Goal: Task Accomplishment & Management: Complete application form

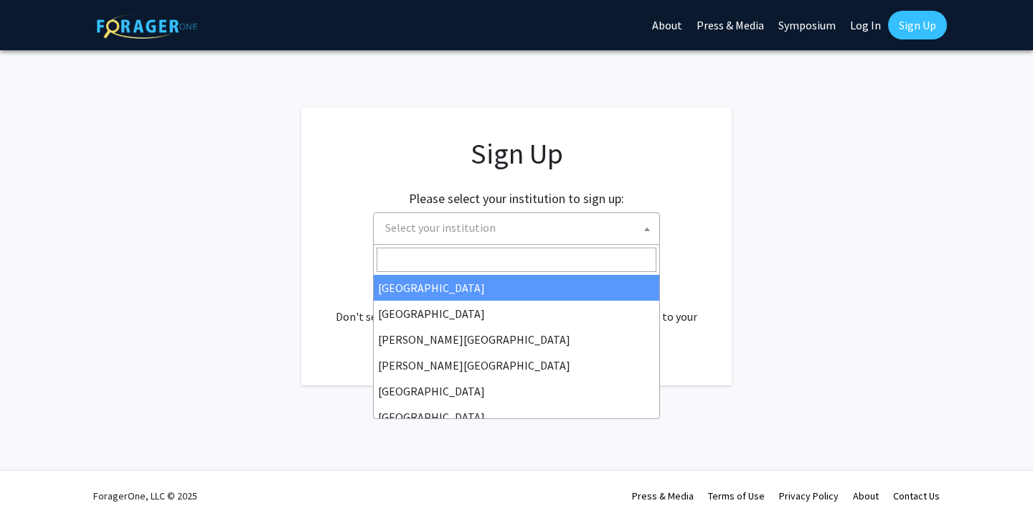
click at [597, 213] on span "Select your institution" at bounding box center [520, 227] width 280 height 29
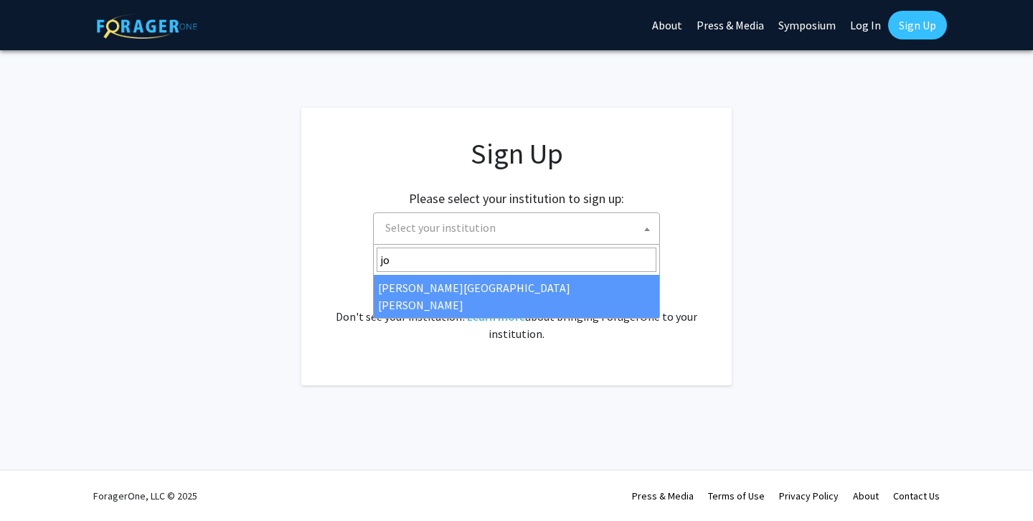
type input "jo"
select select "1"
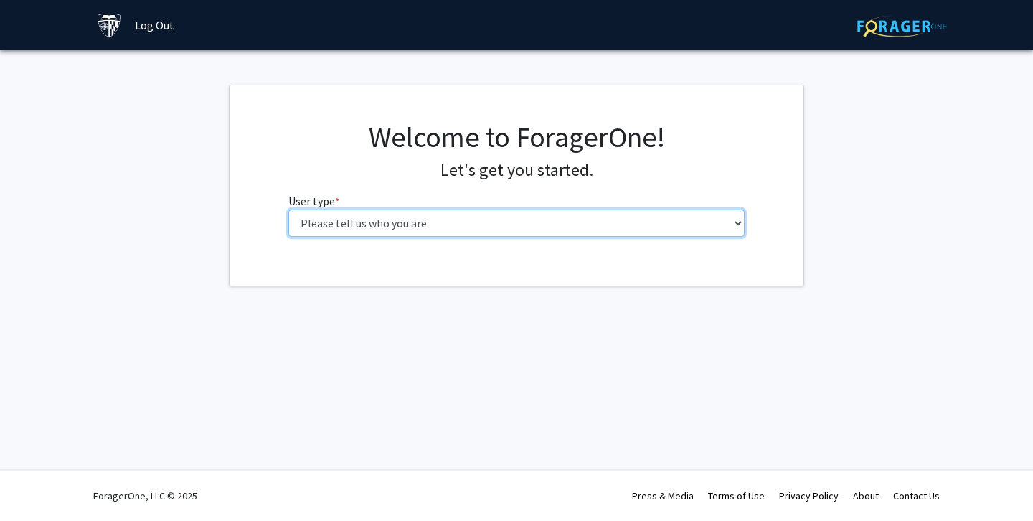
click at [325, 235] on select "Please tell us who you are Undergraduate Student Master's Student Doctoral Cand…" at bounding box center [516, 223] width 457 height 27
select select "2: masters"
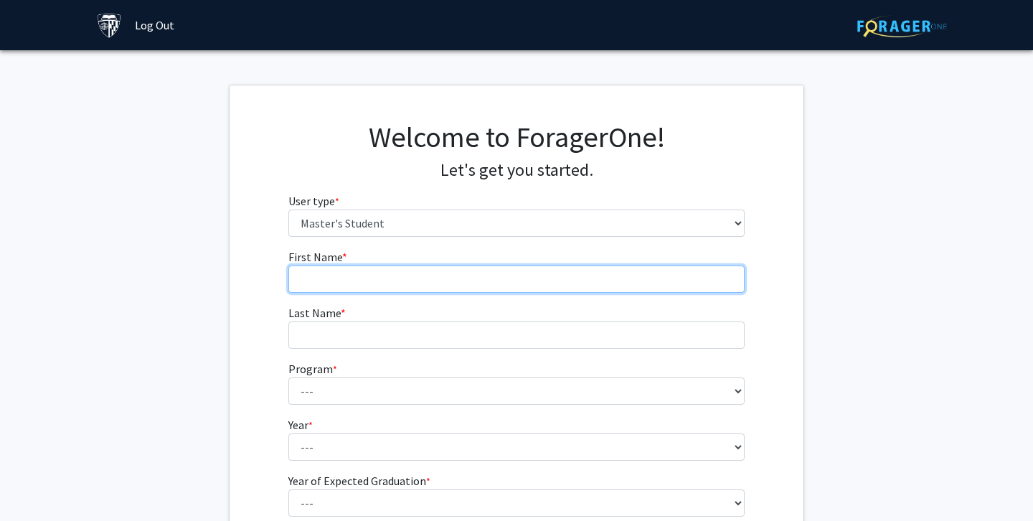
click at [464, 277] on input "First Name * required" at bounding box center [516, 279] width 457 height 27
type input "Ines"
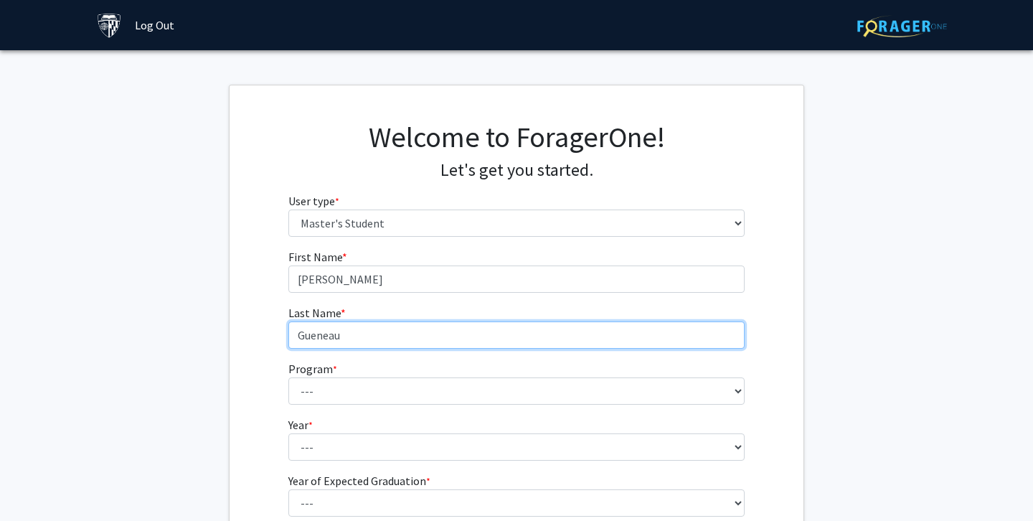
type input "Gueneau"
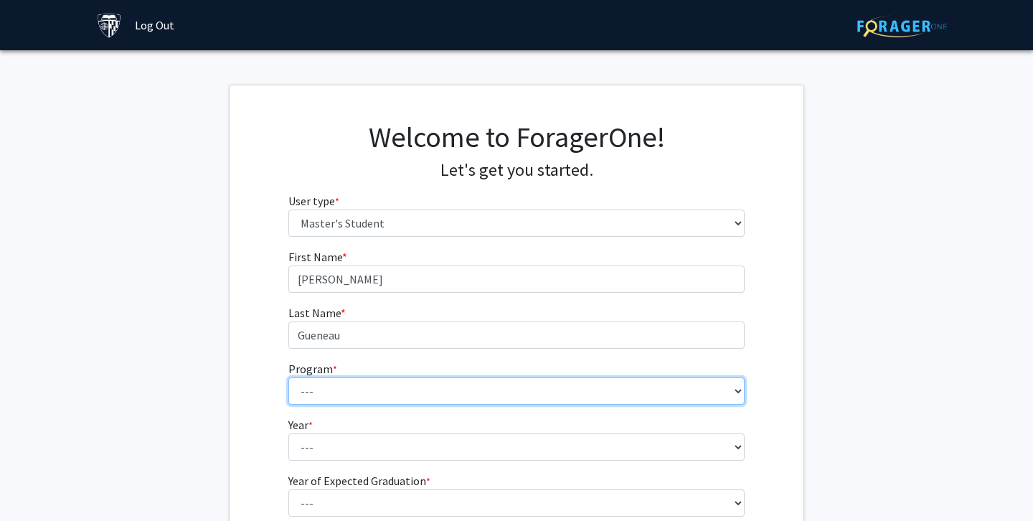
click at [430, 393] on select "--- Anatomy Education Applied and Computational Mathematics Applied Biomedical …" at bounding box center [516, 390] width 457 height 27
select select "26: 18"
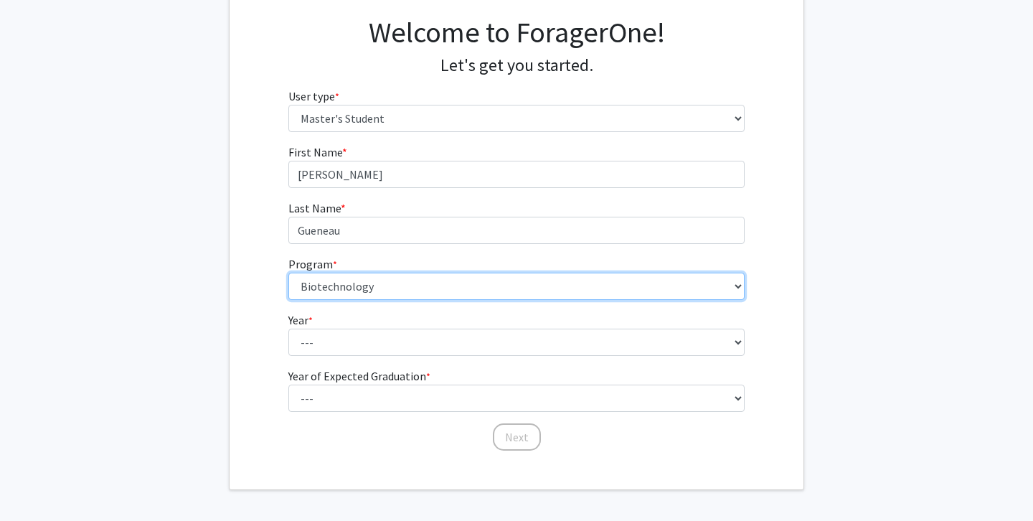
scroll to position [106, 0]
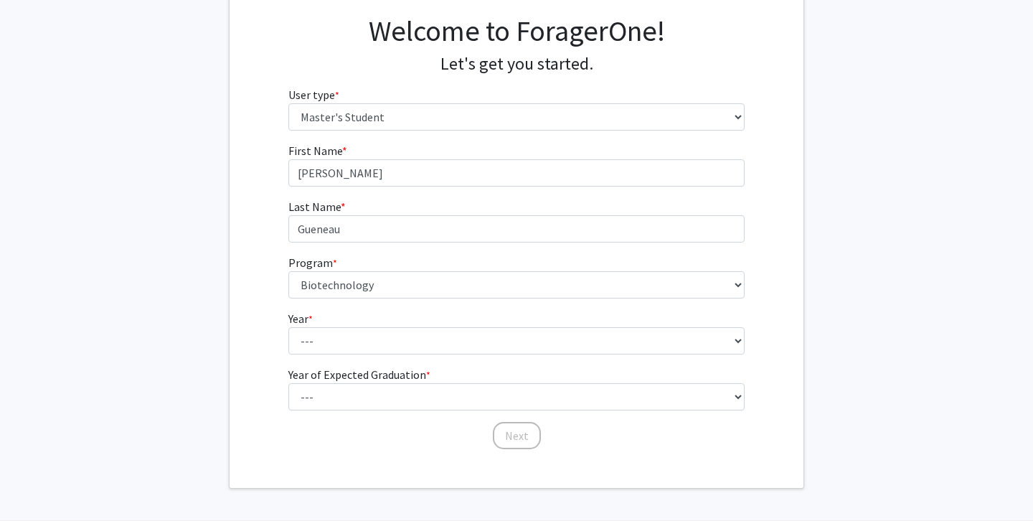
click at [361, 324] on fg-select "Year * required --- First Year Second Year" at bounding box center [516, 332] width 457 height 44
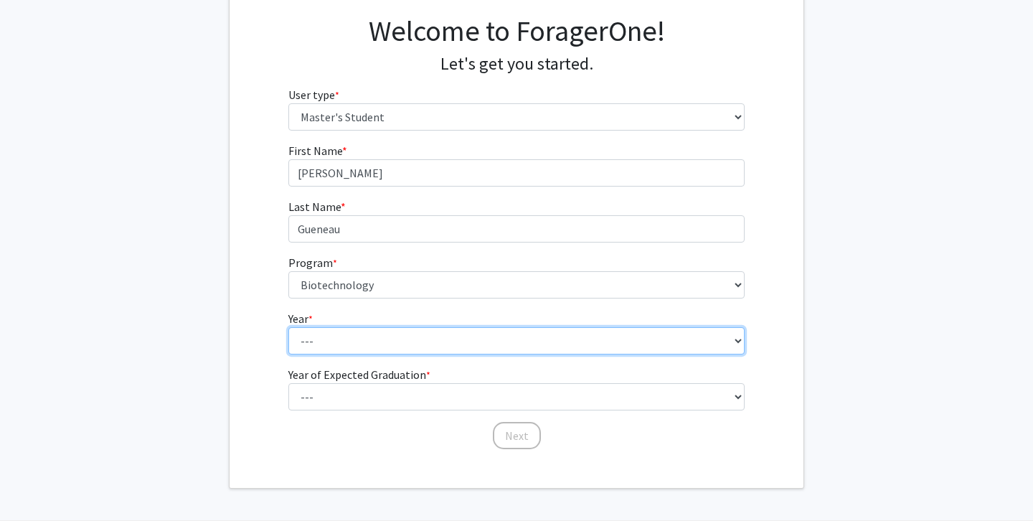
click at [353, 341] on select "--- First Year Second Year" at bounding box center [516, 340] width 457 height 27
select select "1: first_year"
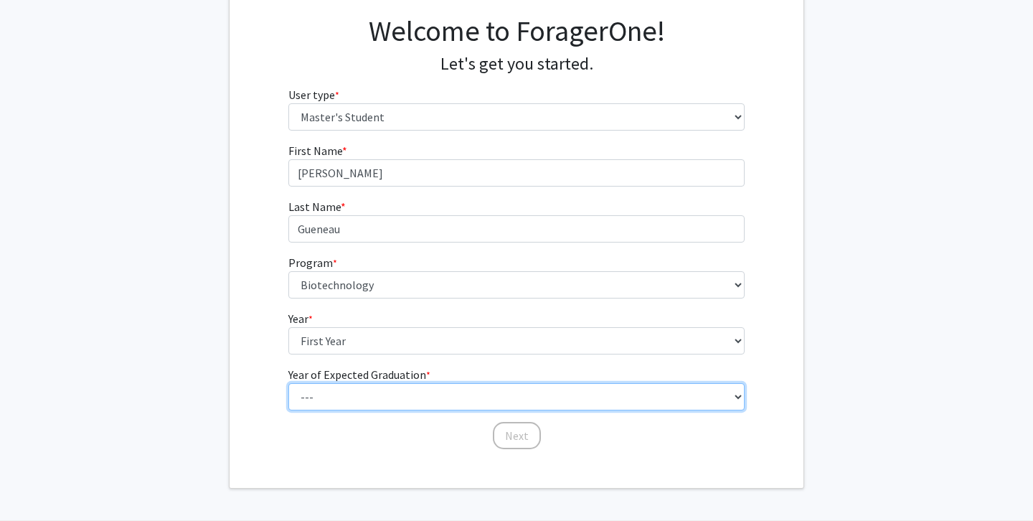
click at [342, 402] on select "--- 2025 2026 2027 2028 2029 2030 2031 2032 2033 2034" at bounding box center [516, 396] width 457 height 27
select select "3: 2027"
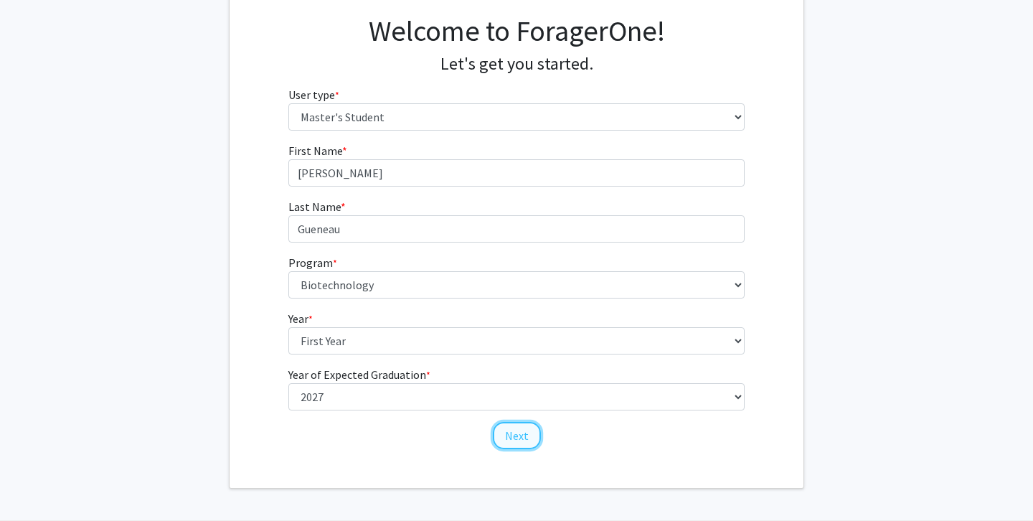
click at [519, 447] on button "Next" at bounding box center [517, 435] width 48 height 27
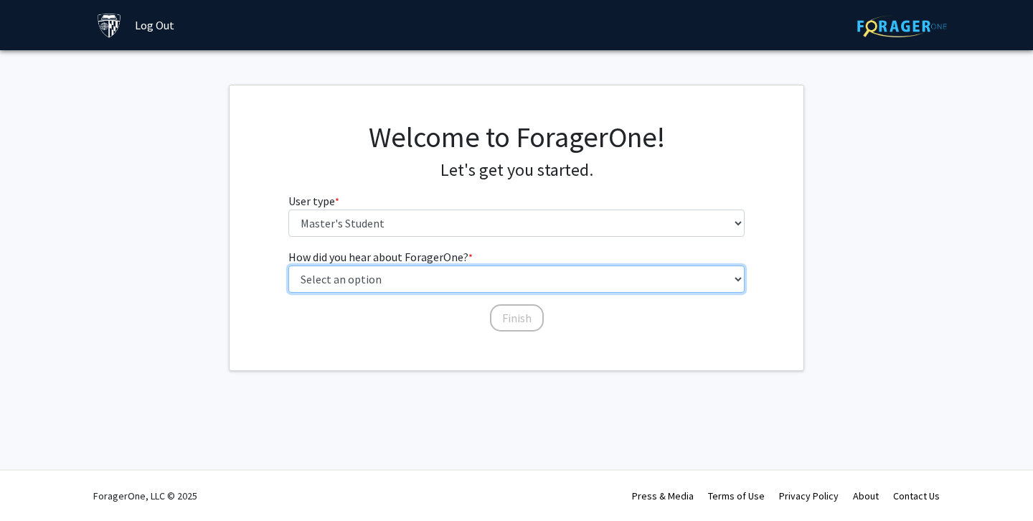
click at [326, 276] on select "Select an option Peer/student recommendation Faculty/staff recommendation Unive…" at bounding box center [516, 279] width 457 height 27
select select "3: university_website"
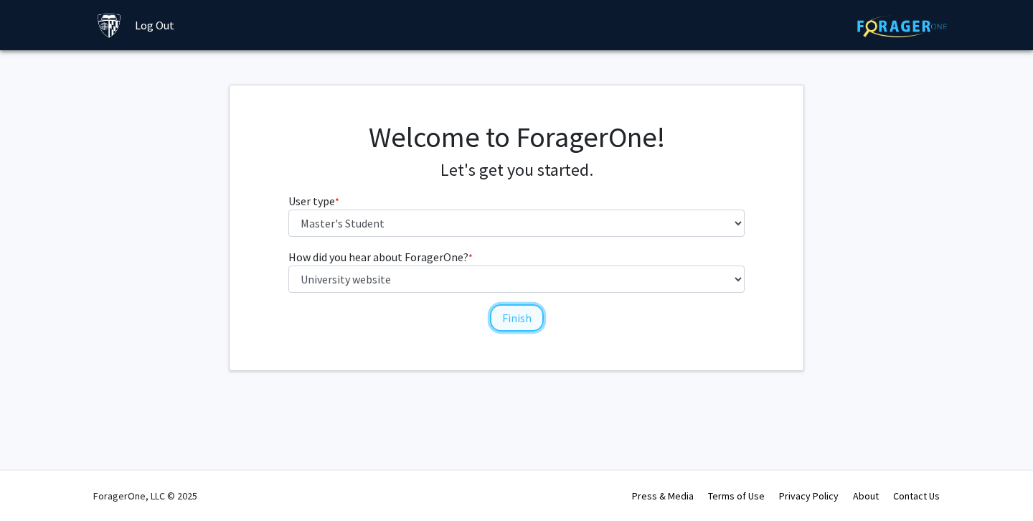
click at [512, 319] on button "Finish" at bounding box center [517, 317] width 54 height 27
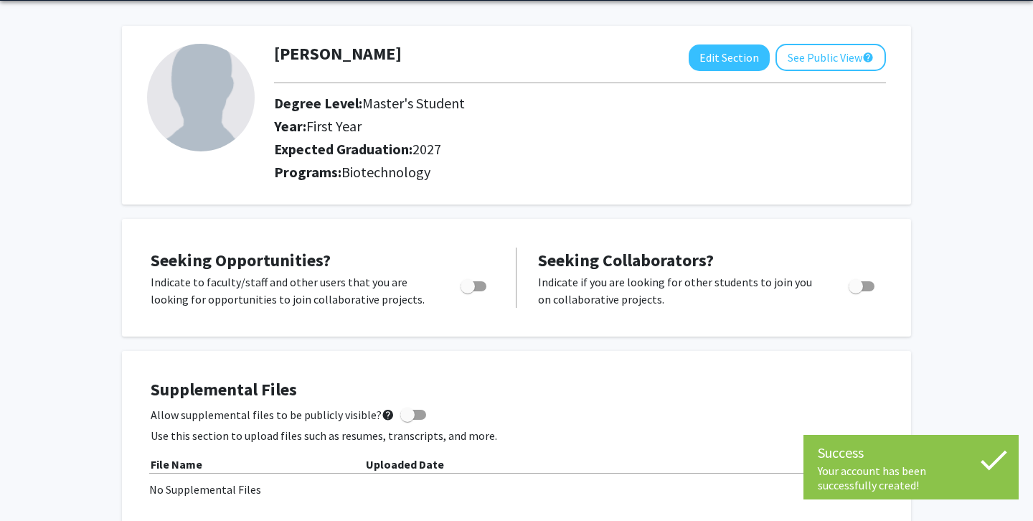
scroll to position [52, 0]
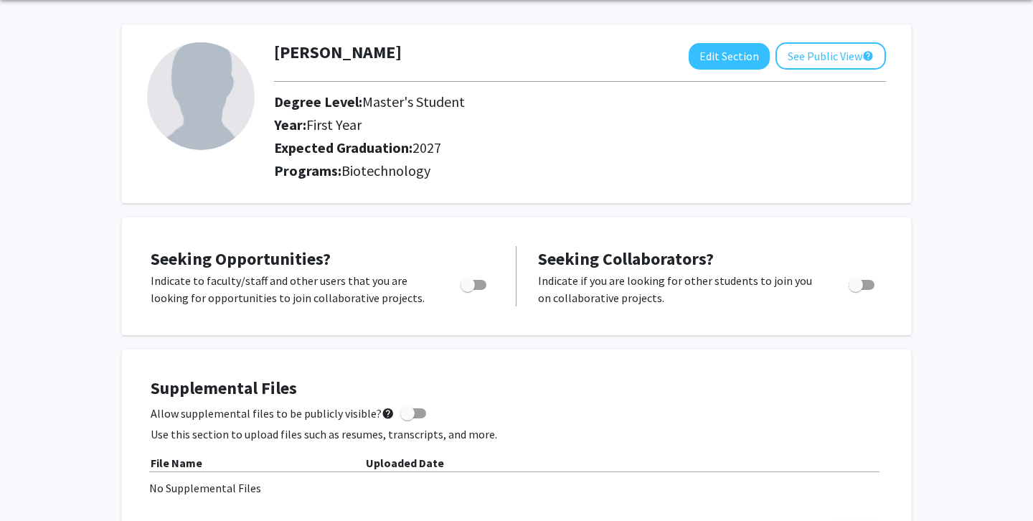
click at [481, 282] on span "Toggle" at bounding box center [474, 285] width 26 height 10
click at [468, 290] on input "Are you actively seeking opportunities?" at bounding box center [467, 290] width 1 height 1
checkbox input "true"
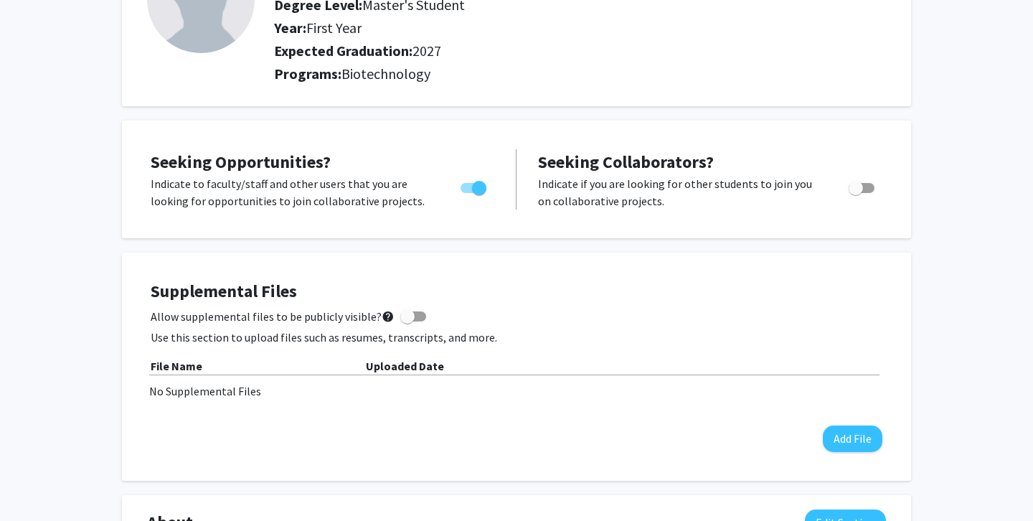
scroll to position [150, 0]
click at [857, 433] on button "Add File" at bounding box center [853, 438] width 60 height 27
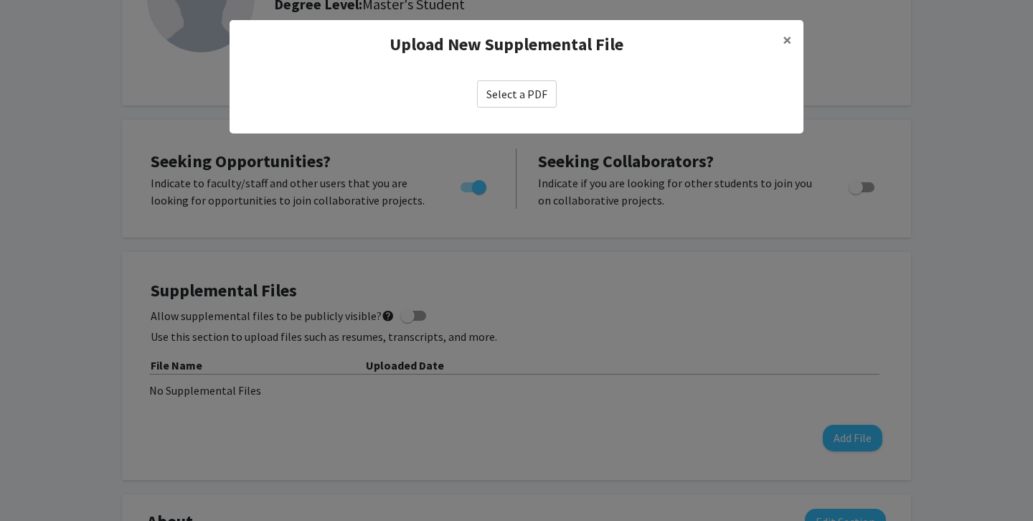
click at [493, 88] on label "Select a PDF" at bounding box center [517, 93] width 80 height 27
click at [0, 0] on input "Select a PDF" at bounding box center [0, 0] width 0 height 0
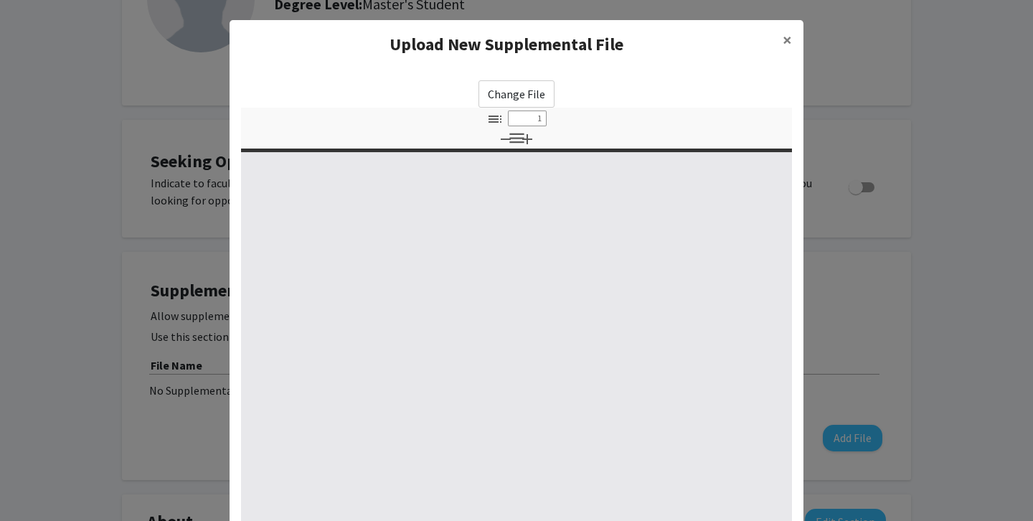
select select "custom"
type input "0"
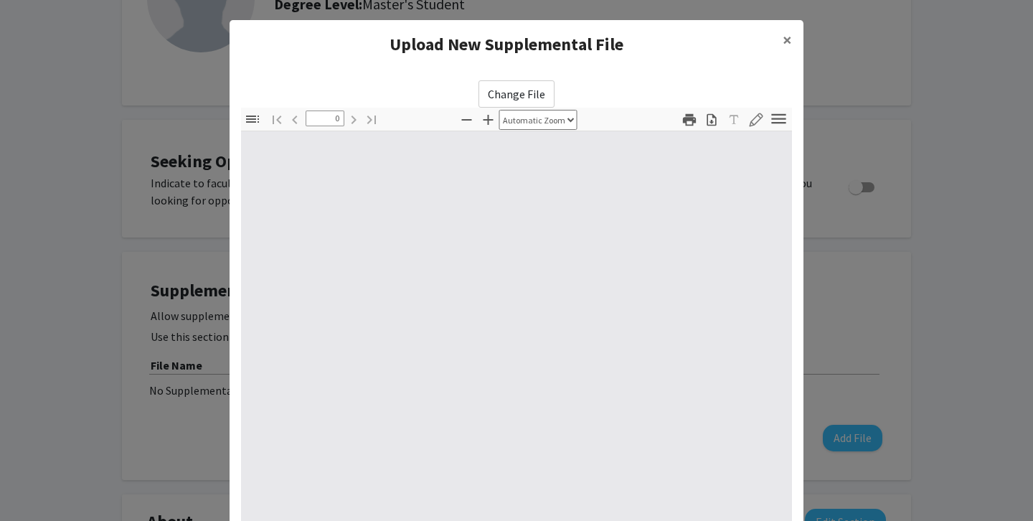
select select "custom"
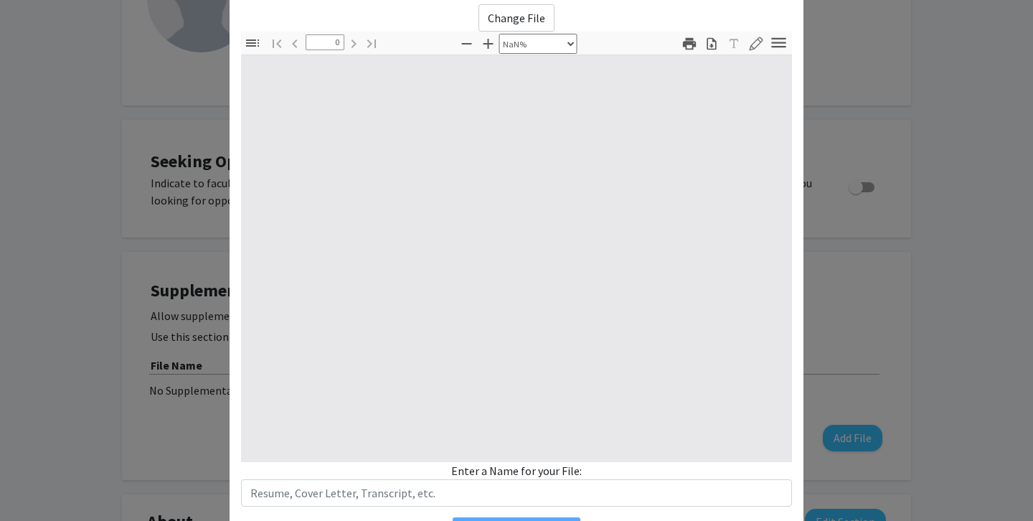
type input "1"
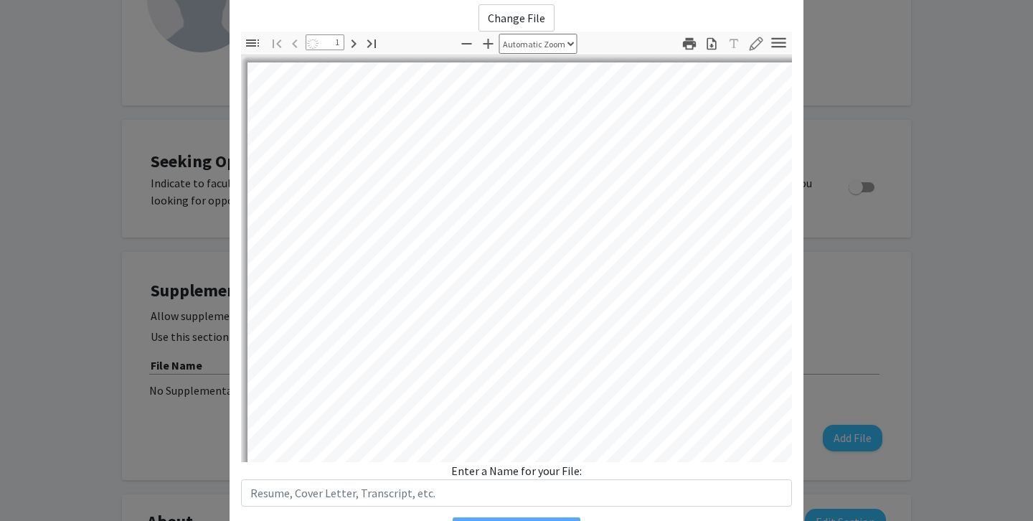
scroll to position [88, 0]
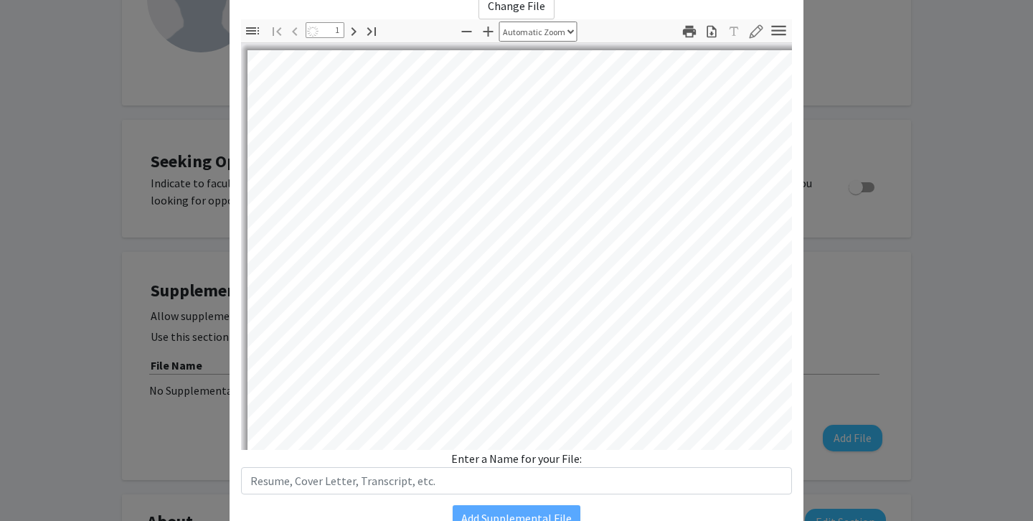
select select "auto"
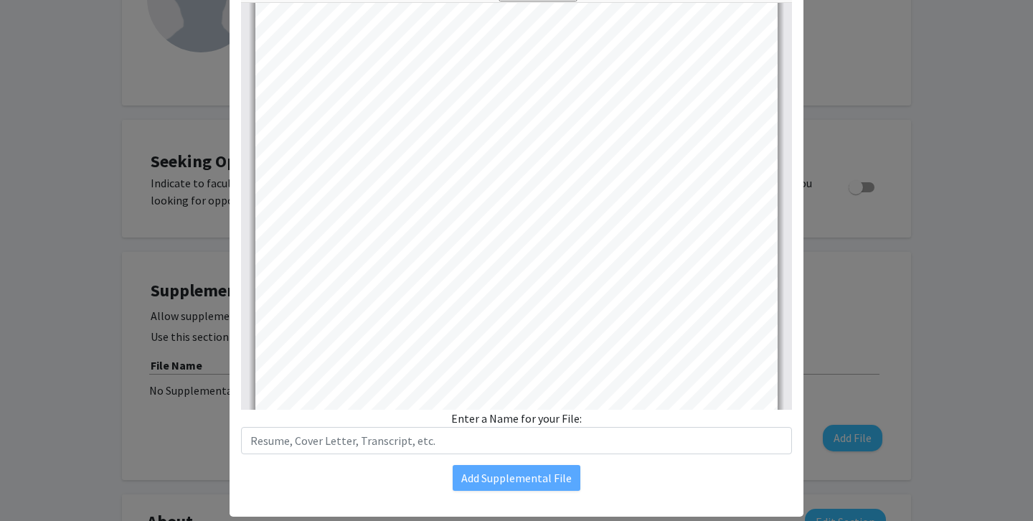
scroll to position [78, 0]
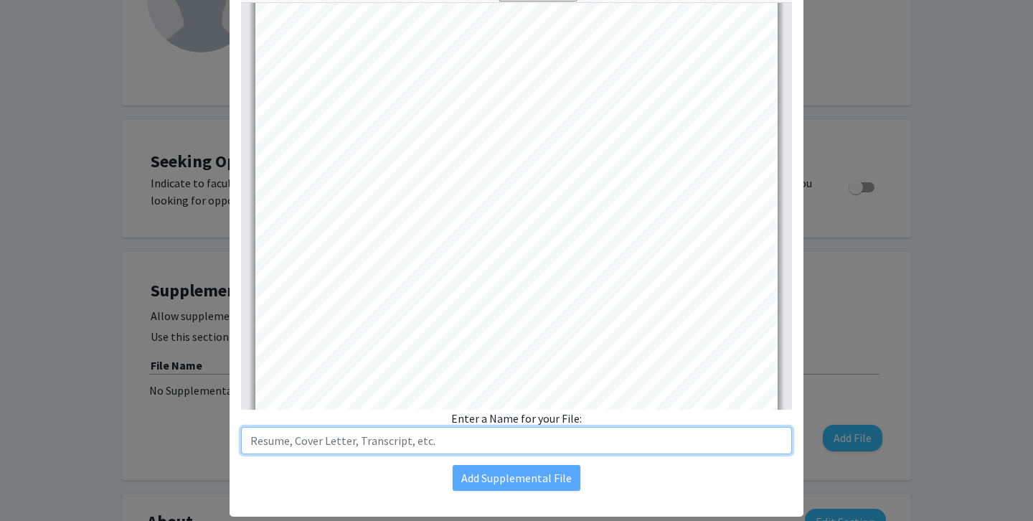
click at [350, 430] on input "text" at bounding box center [516, 440] width 551 height 27
type input "Resume"
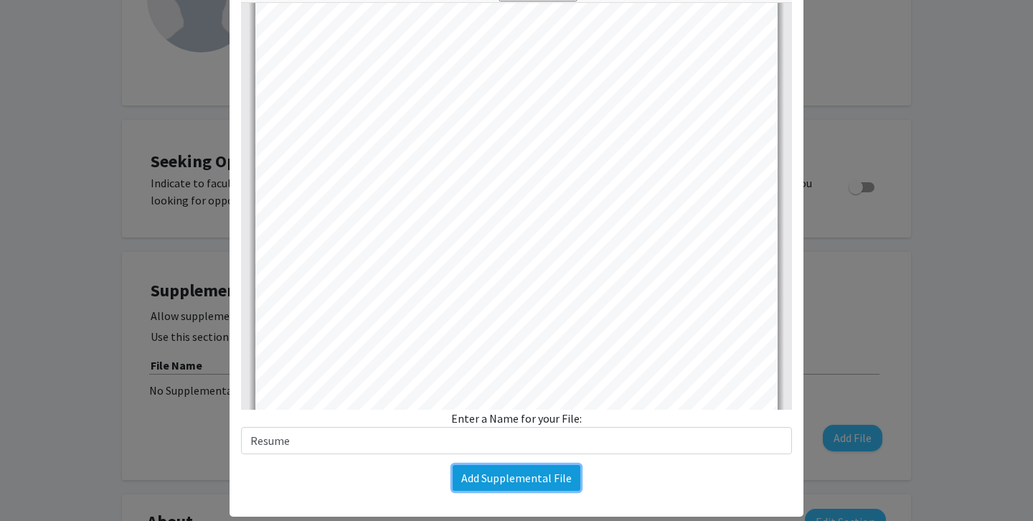
click at [533, 482] on button "Add Supplemental File" at bounding box center [517, 478] width 128 height 26
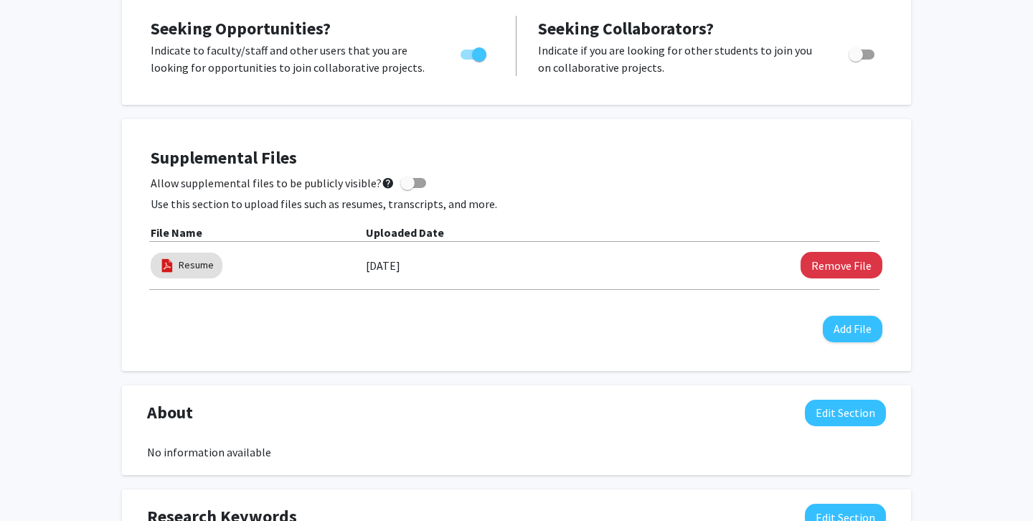
scroll to position [290, 0]
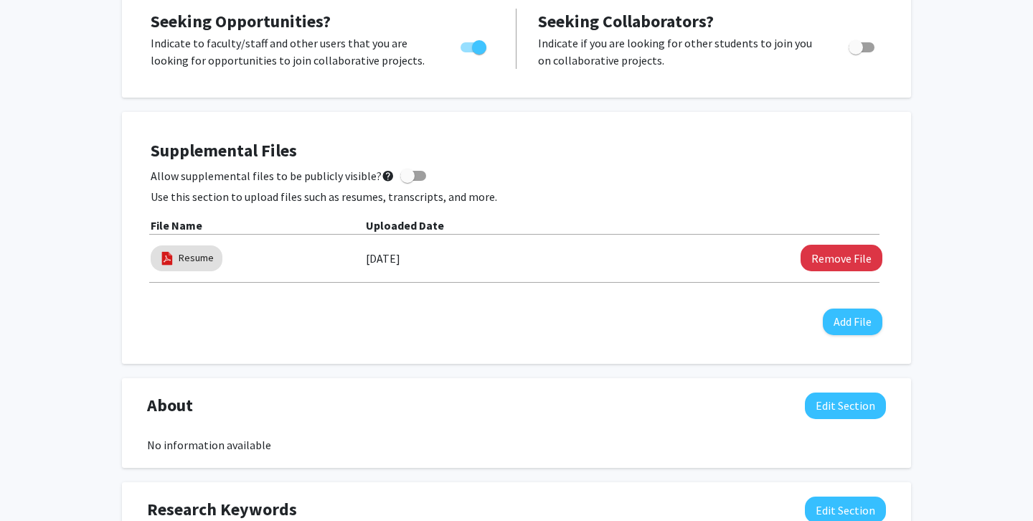
click at [762, 283] on div "Supplemental Files Allow supplemental files to be publicly visible? help Use th…" at bounding box center [517, 238] width 732 height 194
click at [408, 176] on span at bounding box center [413, 176] width 26 height 10
click at [408, 181] on input "Allow supplemental files to be publicly visible? help" at bounding box center [407, 181] width 1 height 1
checkbox input "true"
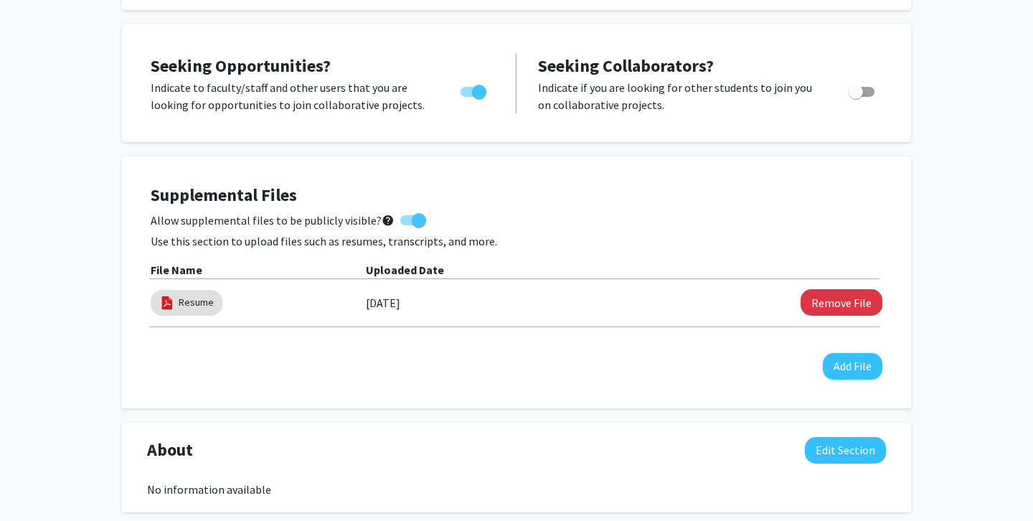
scroll to position [0, 0]
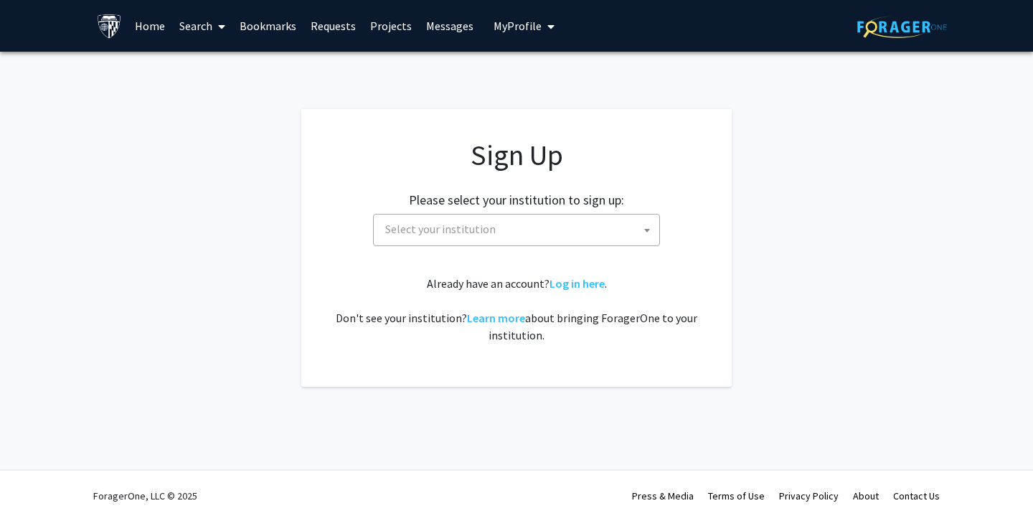
click at [569, 292] on div "Already have an account? Log in here . Don't see your institution? Learn more a…" at bounding box center [516, 309] width 373 height 69
click at [572, 286] on link "Log in here" at bounding box center [577, 283] width 55 height 14
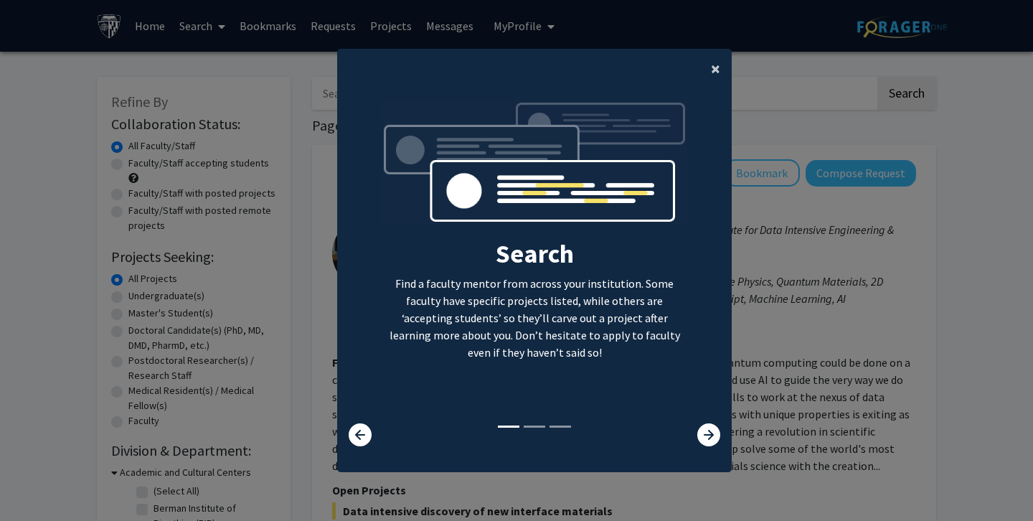
click at [709, 68] on button "×" at bounding box center [716, 69] width 32 height 40
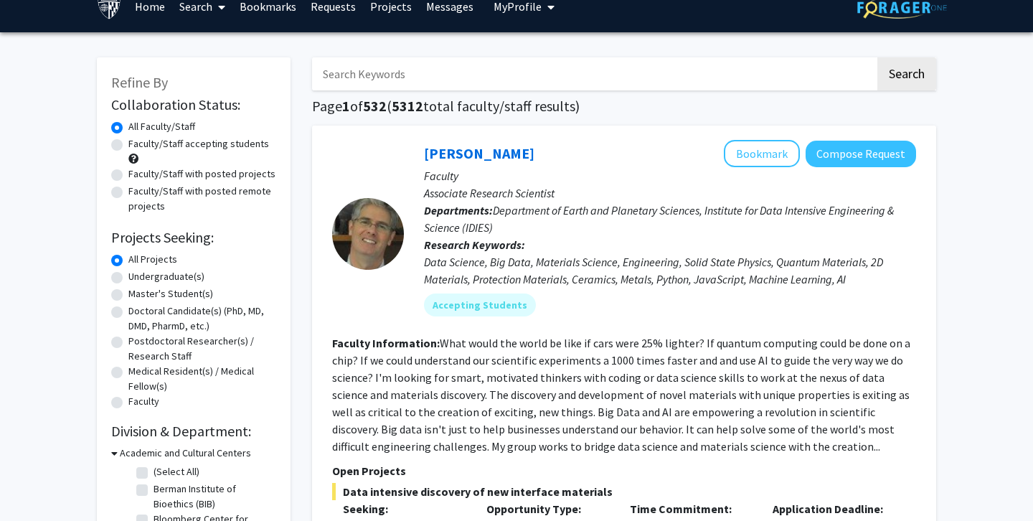
scroll to position [40, 0]
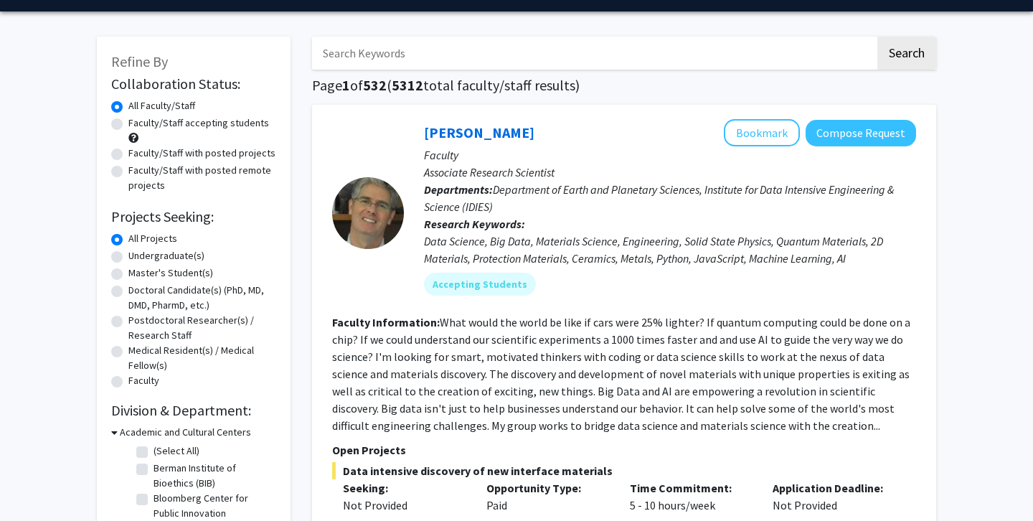
click at [149, 273] on label "Master's Student(s)" at bounding box center [170, 273] width 85 height 15
click at [138, 273] on input "Master's Student(s)" at bounding box center [132, 270] width 9 height 9
radio input "true"
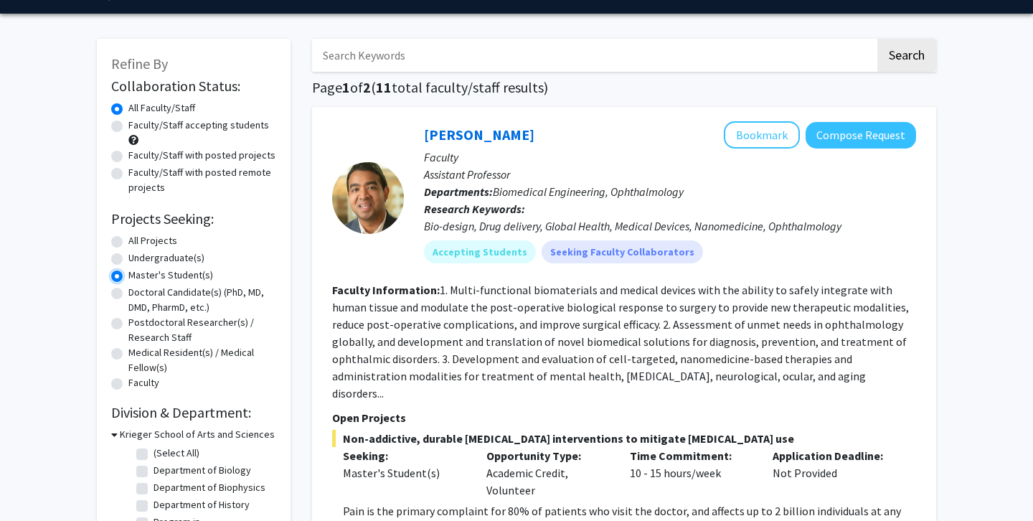
scroll to position [39, 0]
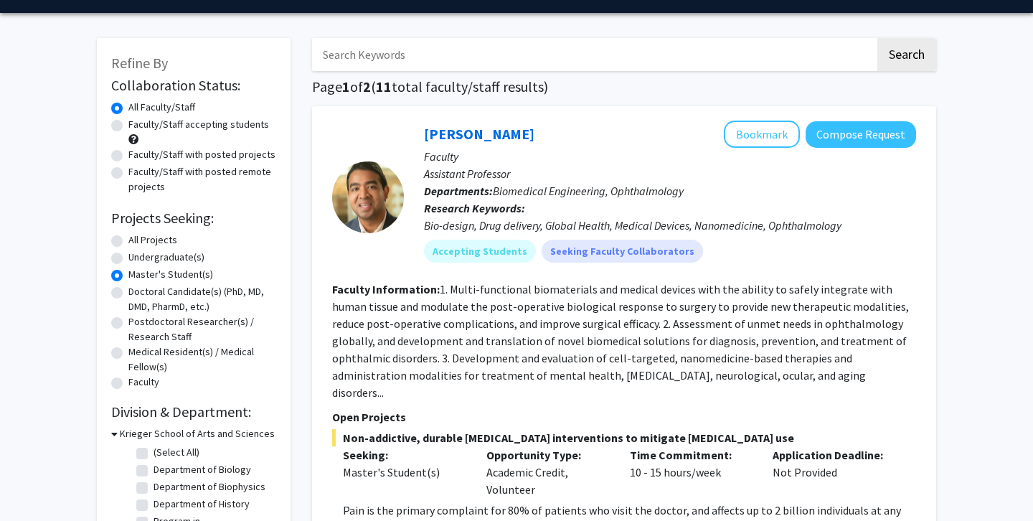
click at [198, 173] on label "Faculty/Staff with posted remote projects" at bounding box center [202, 179] width 148 height 30
click at [138, 173] on input "Faculty/Staff with posted remote projects" at bounding box center [132, 168] width 9 height 9
radio input "true"
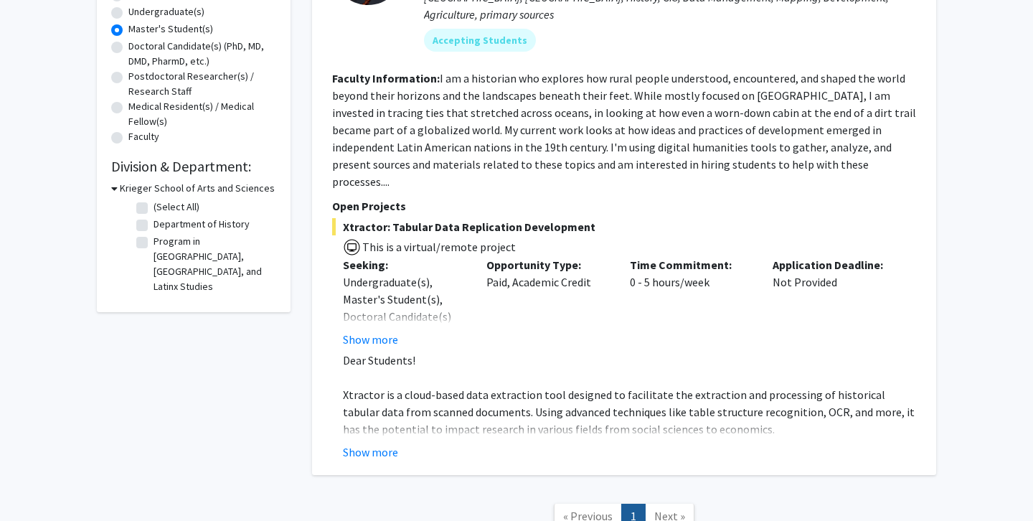
scroll to position [362, 0]
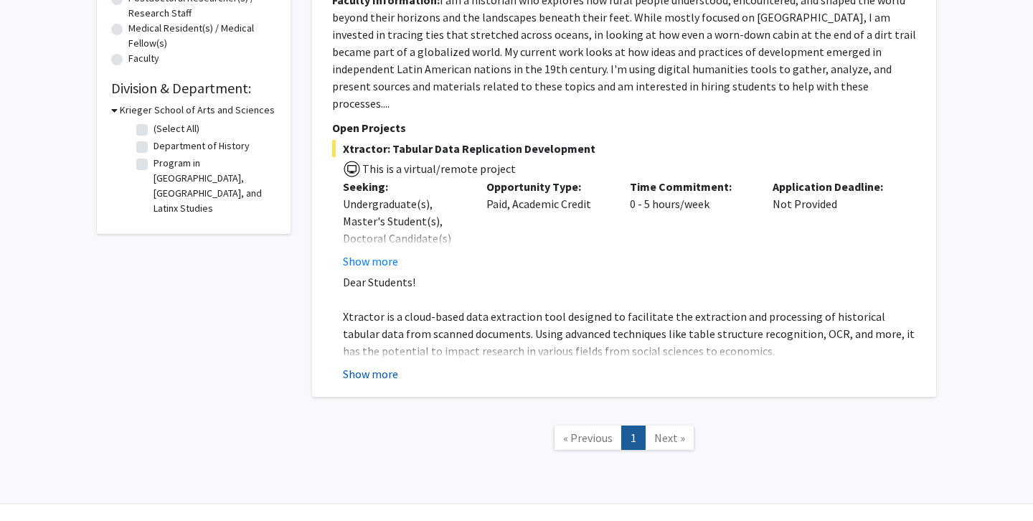
click at [368, 365] on button "Show more" at bounding box center [370, 373] width 55 height 17
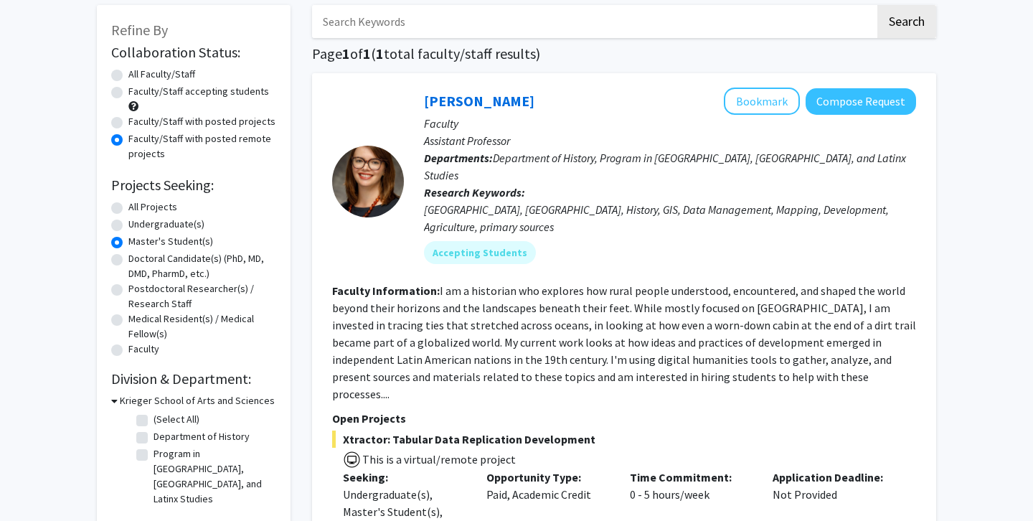
scroll to position [0, 0]
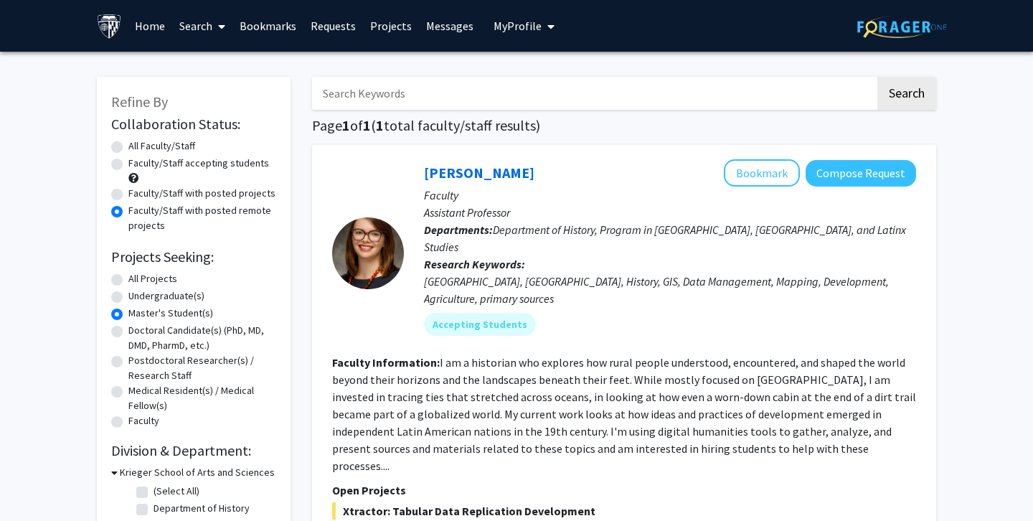
click at [141, 27] on link "Home" at bounding box center [150, 26] width 44 height 50
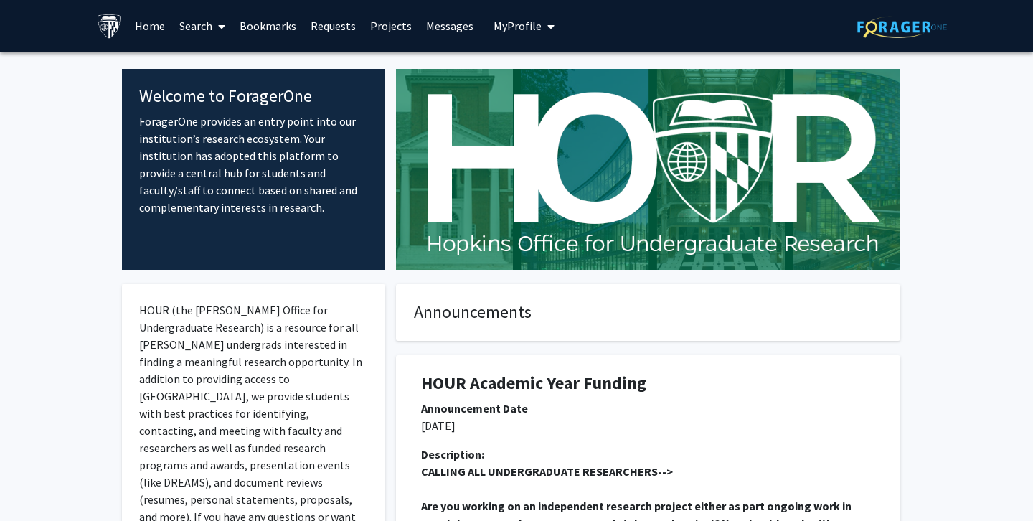
click at [514, 27] on span "My Profile" at bounding box center [518, 26] width 48 height 14
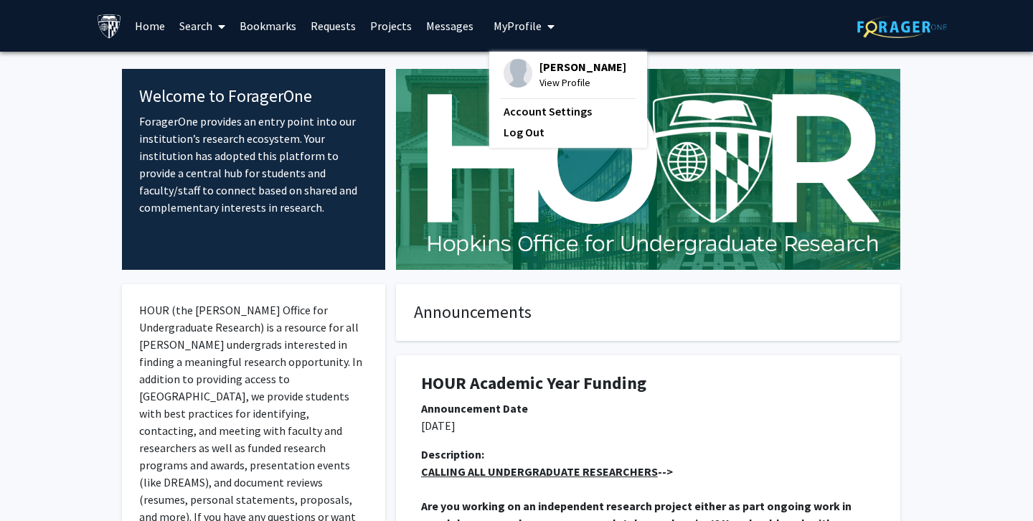
click at [392, 27] on link "Projects" at bounding box center [391, 26] width 56 height 50
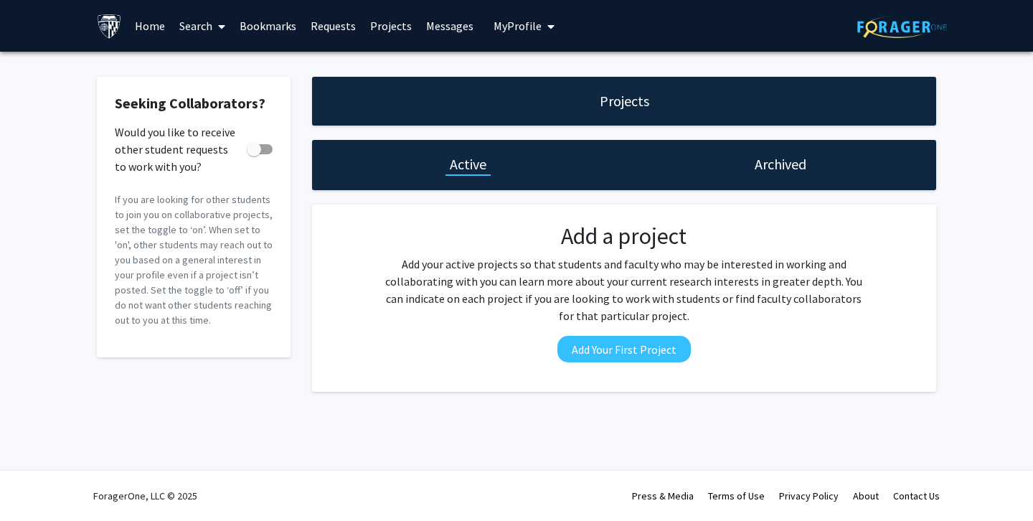
click at [196, 25] on link "Search" at bounding box center [202, 26] width 60 height 50
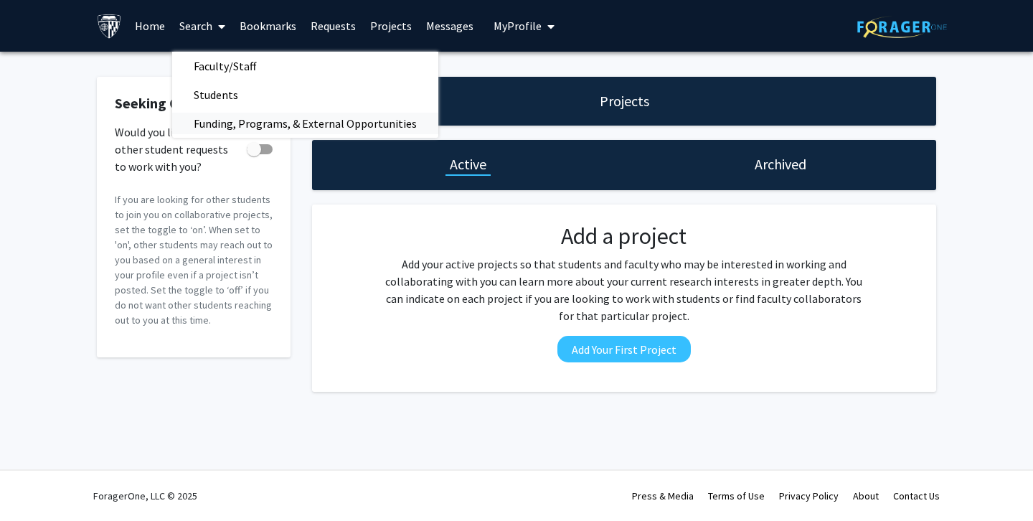
click at [207, 122] on span "Funding, Programs, & External Opportunities" at bounding box center [305, 123] width 266 height 29
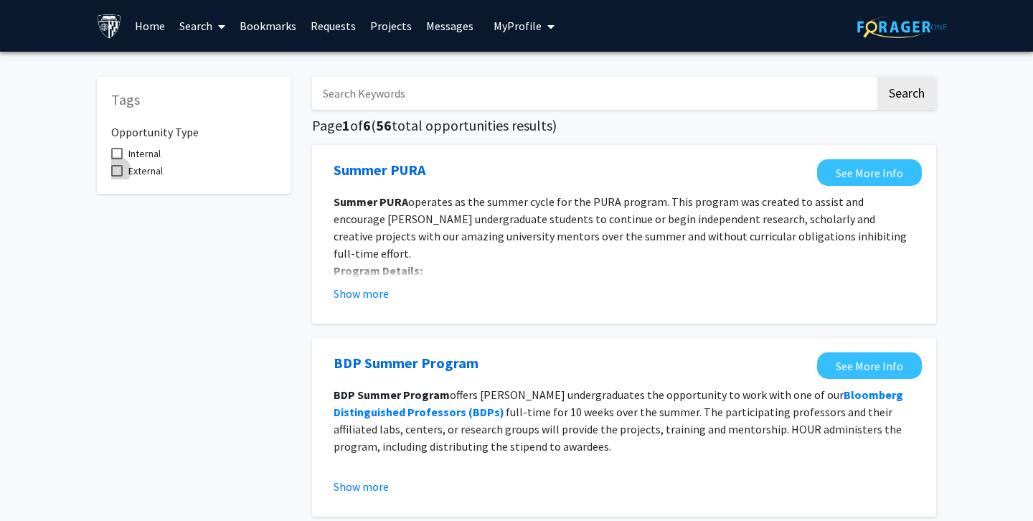
click at [141, 168] on span "External" at bounding box center [145, 170] width 34 height 17
click at [117, 177] on input "External" at bounding box center [116, 177] width 1 height 1
checkbox input "true"
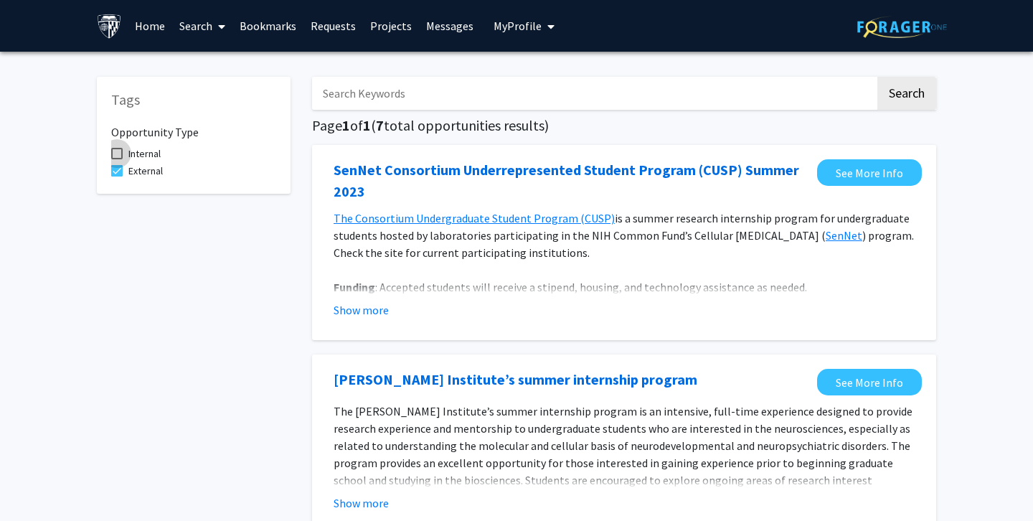
click at [143, 149] on span "Internal" at bounding box center [144, 153] width 32 height 17
click at [117, 159] on input "Internal" at bounding box center [116, 159] width 1 height 1
checkbox input "true"
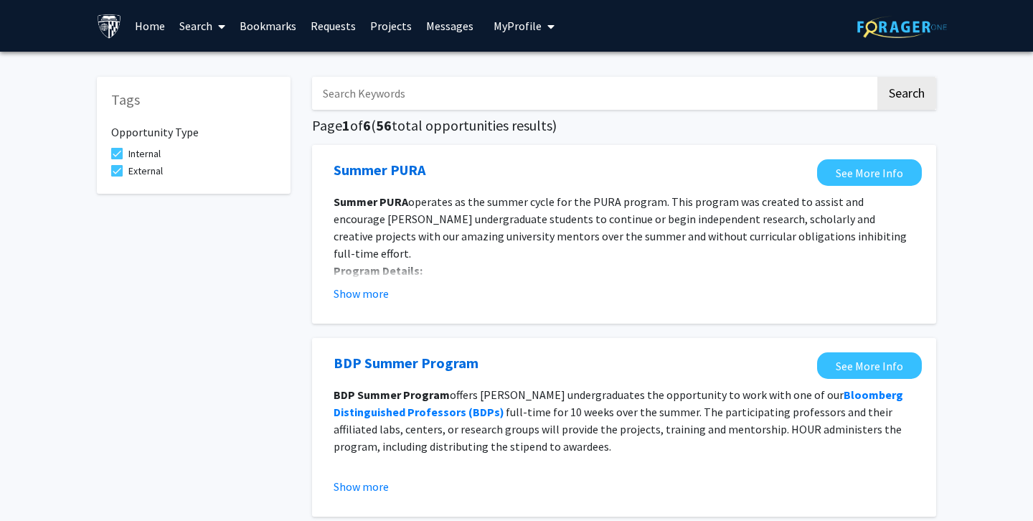
click at [319, 27] on link "Requests" at bounding box center [334, 26] width 60 height 50
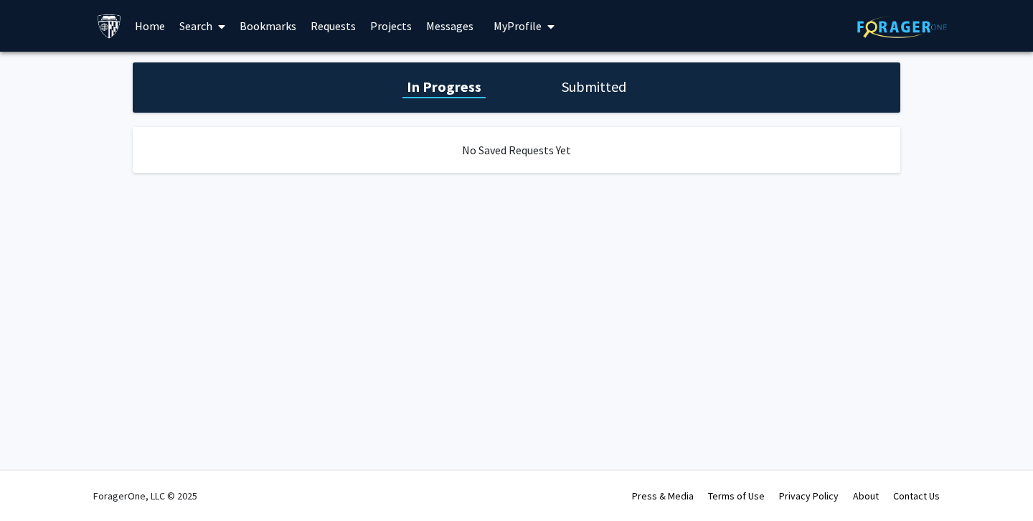
click at [440, 30] on link "Messages" at bounding box center [450, 26] width 62 height 50
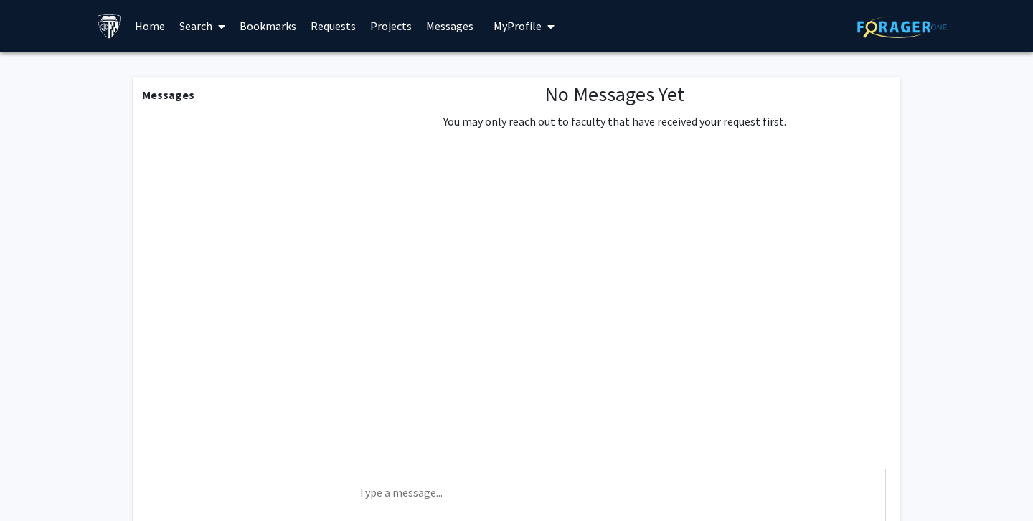
click at [145, 22] on link "Home" at bounding box center [150, 26] width 44 height 50
